Goal: Task Accomplishment & Management: Use online tool/utility

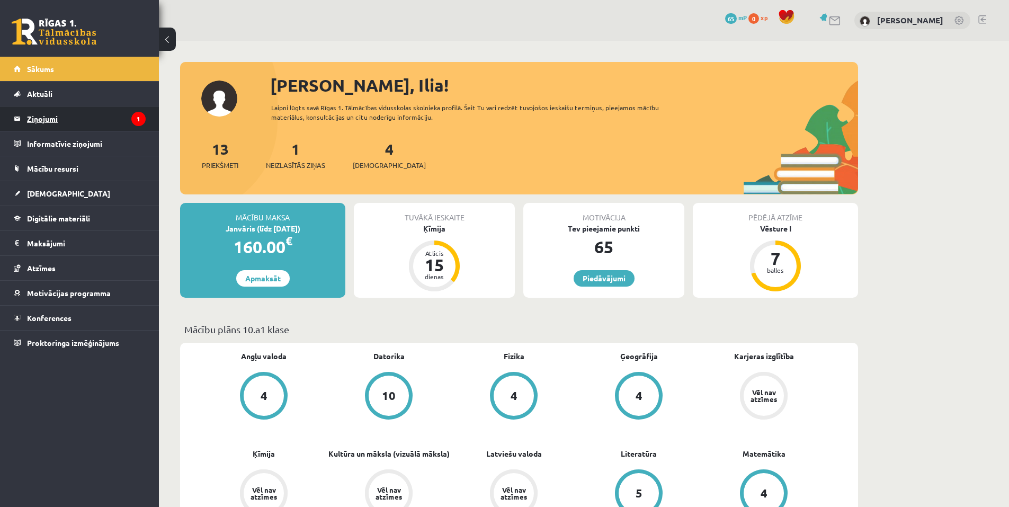
click at [106, 116] on legend "Ziņojumi 1" at bounding box center [86, 118] width 119 height 24
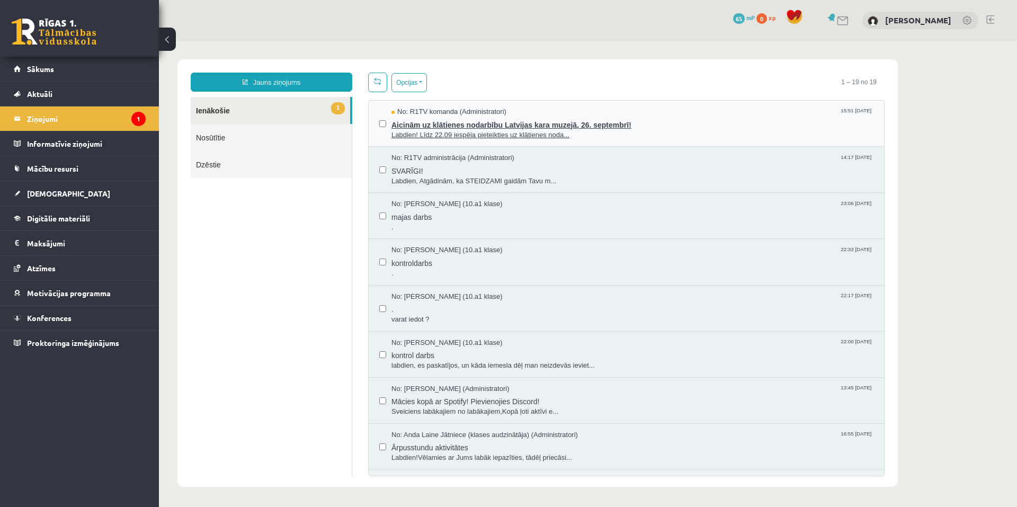
click at [466, 121] on span "Aicinām uz klātienes nodarbību Latvijas kara muzejā, 26. septembrī!" at bounding box center [632, 123] width 482 height 13
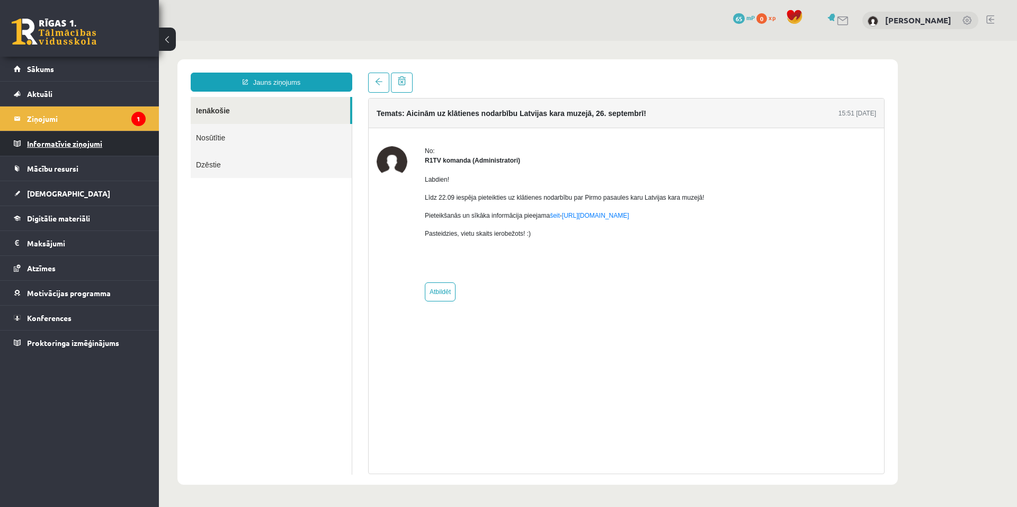
click at [68, 145] on legend "Informatīvie ziņojumi 0" at bounding box center [86, 143] width 119 height 24
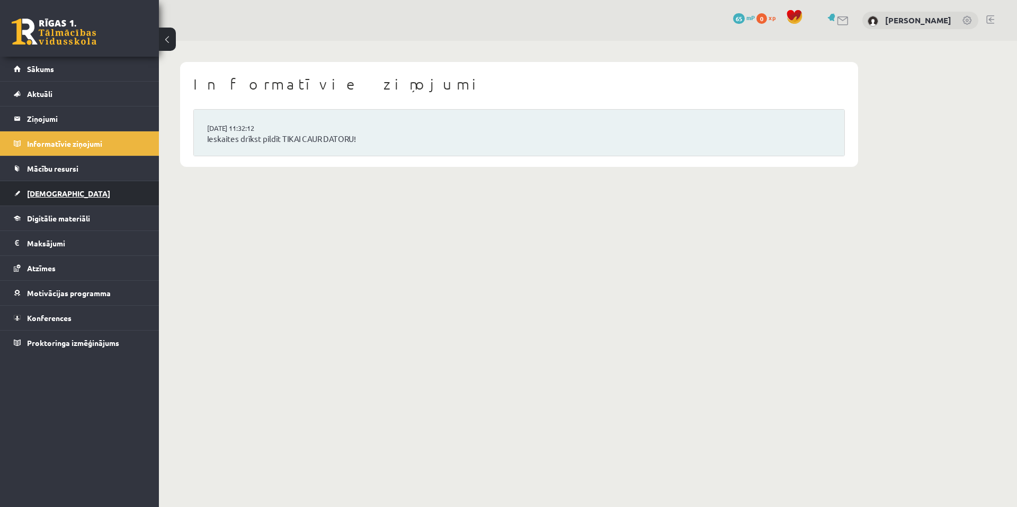
click at [53, 193] on span "[DEMOGRAPHIC_DATA]" at bounding box center [68, 194] width 83 height 10
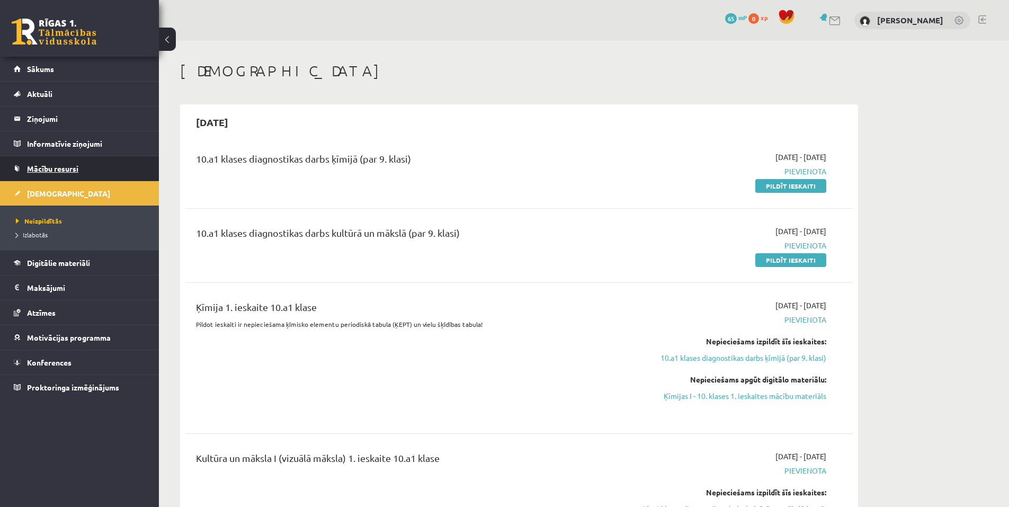
click at [54, 168] on span "Mācību resursi" at bounding box center [52, 169] width 51 height 10
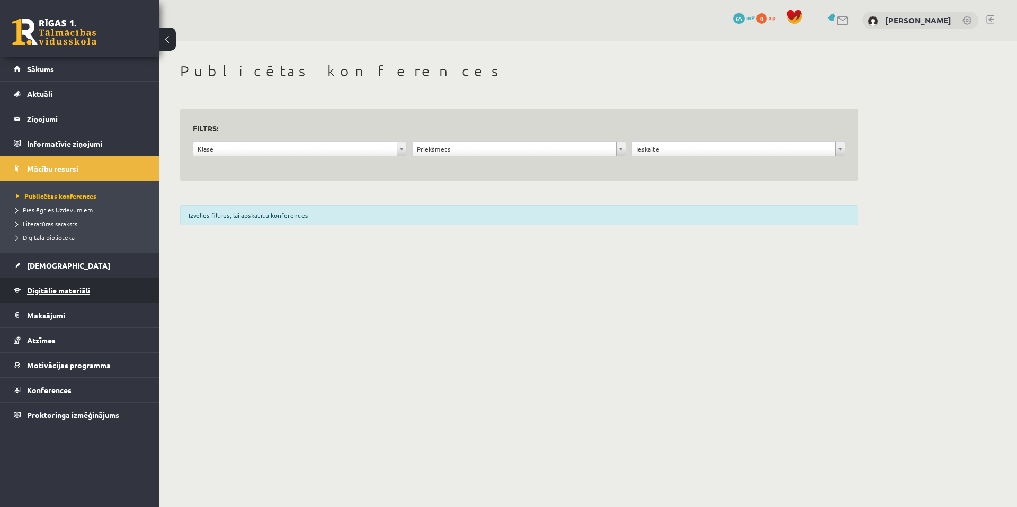
click at [68, 291] on span "Digitālie materiāli" at bounding box center [58, 290] width 63 height 10
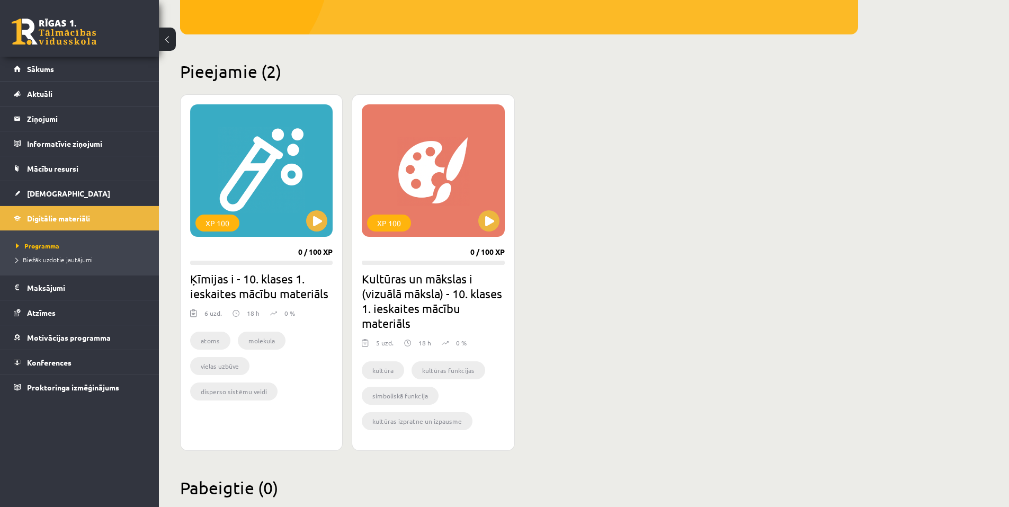
scroll to position [233, 0]
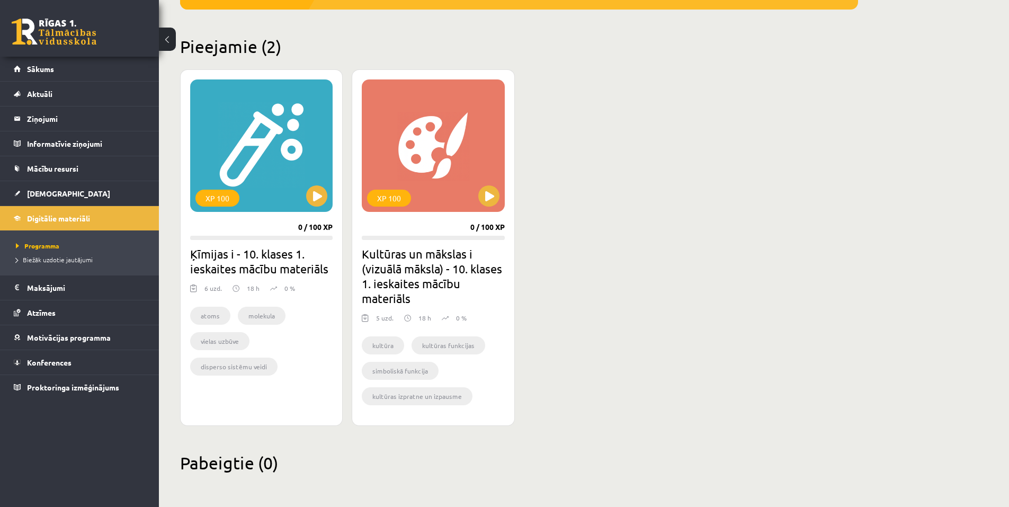
click at [418, 317] on p "18 h" at bounding box center [424, 318] width 13 height 10
click at [189, 252] on div "XP 100 0 / 100 XP Ķīmijas i - 10. klases 1. ieskaites mācību materiāls 6 uzd. 1…" at bounding box center [261, 247] width 163 height 356
click at [494, 193] on button at bounding box center [488, 195] width 21 height 21
